Goal: Find specific page/section: Find specific page/section

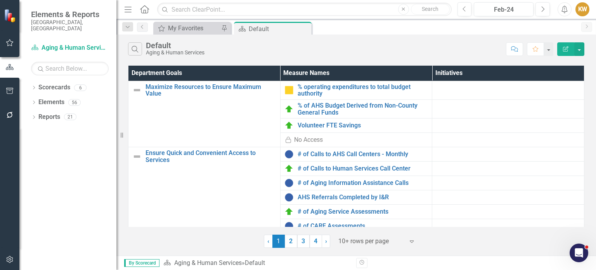
click at [471, 112] on td at bounding box center [508, 109] width 152 height 19
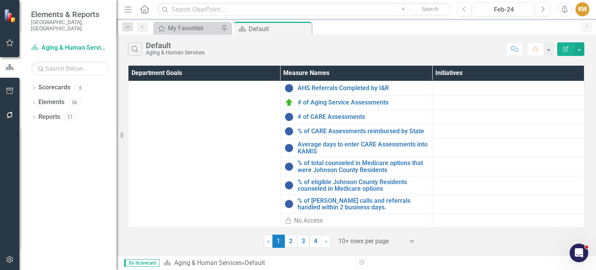
scroll to position [109, 0]
click at [596, 187] on div "Department Goals Measure Names Initiatives Maximize Resources to Ensure Maximum…" at bounding box center [356, 156] width 480 height 184
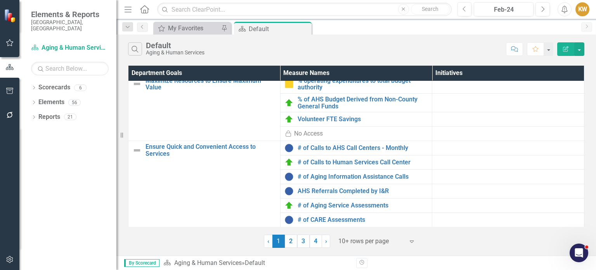
scroll to position [0, 0]
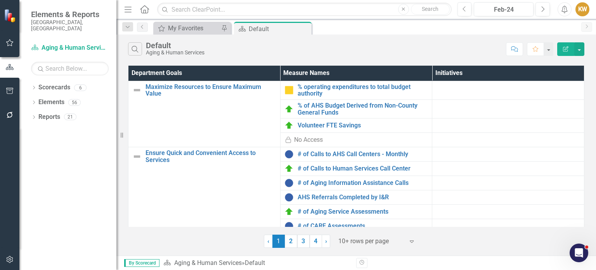
drag, startPoint x: 586, startPoint y: 136, endPoint x: 589, endPoint y: 147, distance: 11.3
click at [589, 147] on div "Department Goals Measure Names Initiatives Maximize Resources to Ensure Maximum…" at bounding box center [356, 156] width 480 height 184
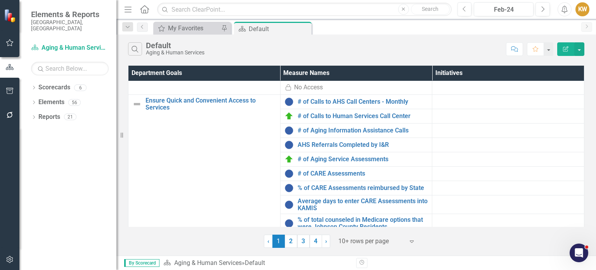
scroll to position [34, 0]
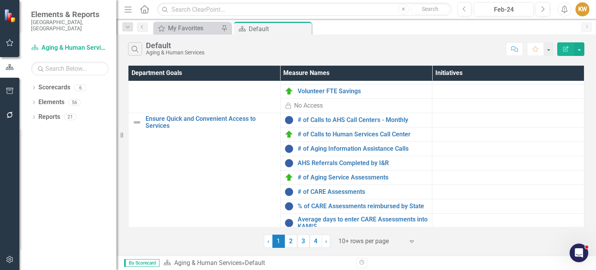
click at [323, 242] on link "› Next" at bounding box center [326, 240] width 9 height 13
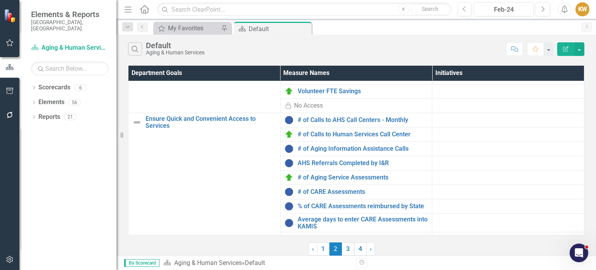
scroll to position [0, 0]
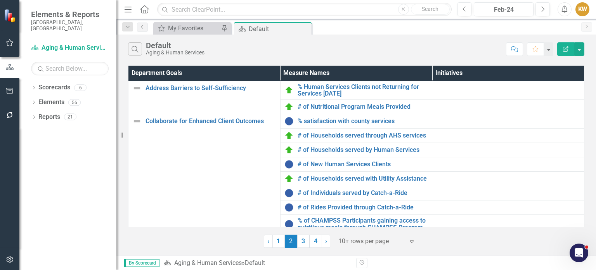
click at [323, 242] on link "› Next" at bounding box center [326, 240] width 9 height 13
click at [323, 242] on div "‹ Previous 1 2 (current) 3 4 › Next 10+ rows per page Expand" at bounding box center [356, 238] width 456 height 19
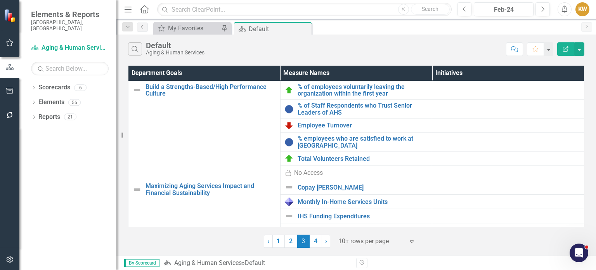
click at [325, 241] on span "›" at bounding box center [326, 240] width 2 height 7
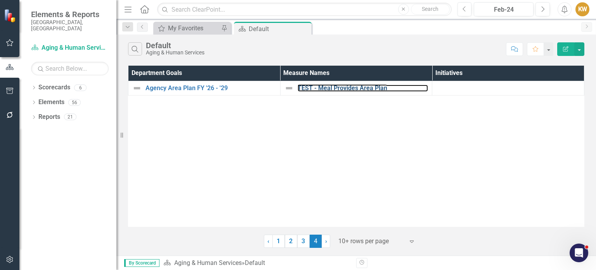
click at [320, 90] on link "TEST - Meal Provides Area Plan" at bounding box center [363, 88] width 131 height 7
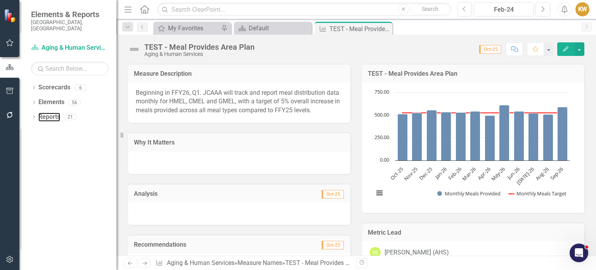
click at [38, 113] on link "Reports" at bounding box center [49, 117] width 22 height 9
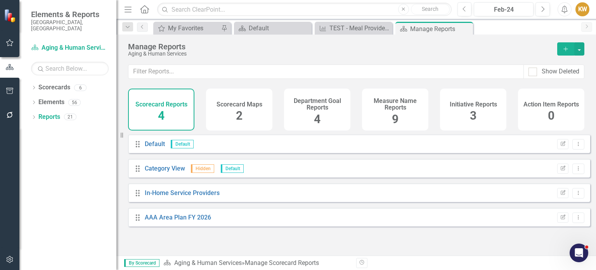
click at [376, 118] on div "Measure Name Reports 9" at bounding box center [395, 109] width 66 height 42
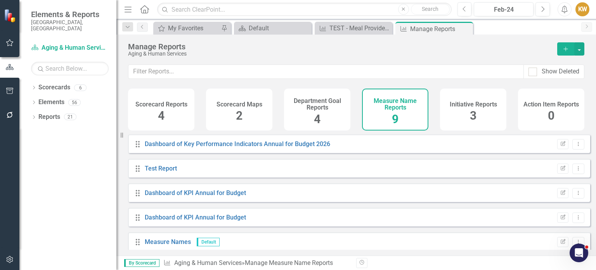
click at [0, 0] on icon "Close" at bounding box center [0, 0] width 0 height 0
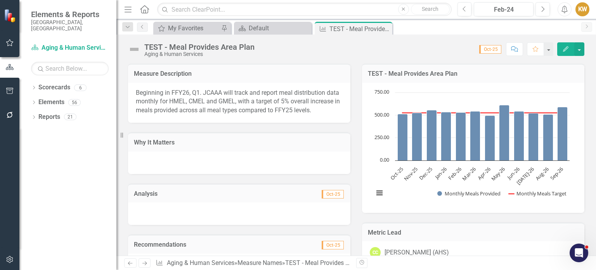
click at [345, 29] on div "TEST - Meal Provides Area Plan" at bounding box center [359, 29] width 61 height 10
click at [416, 184] on rect "Interactive chart" at bounding box center [472, 146] width 204 height 116
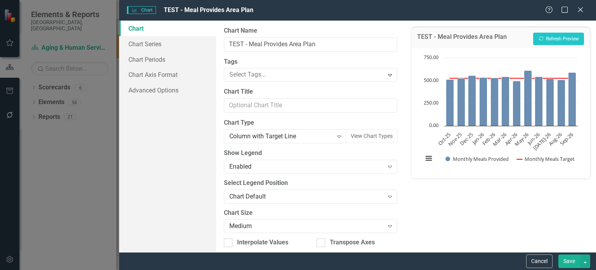
click at [581, 9] on icon at bounding box center [580, 9] width 5 height 5
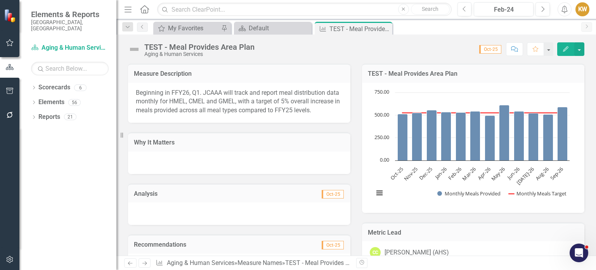
click at [0, 0] on icon at bounding box center [0, 0] width 0 height 0
